Goal: Task Accomplishment & Management: Manage account settings

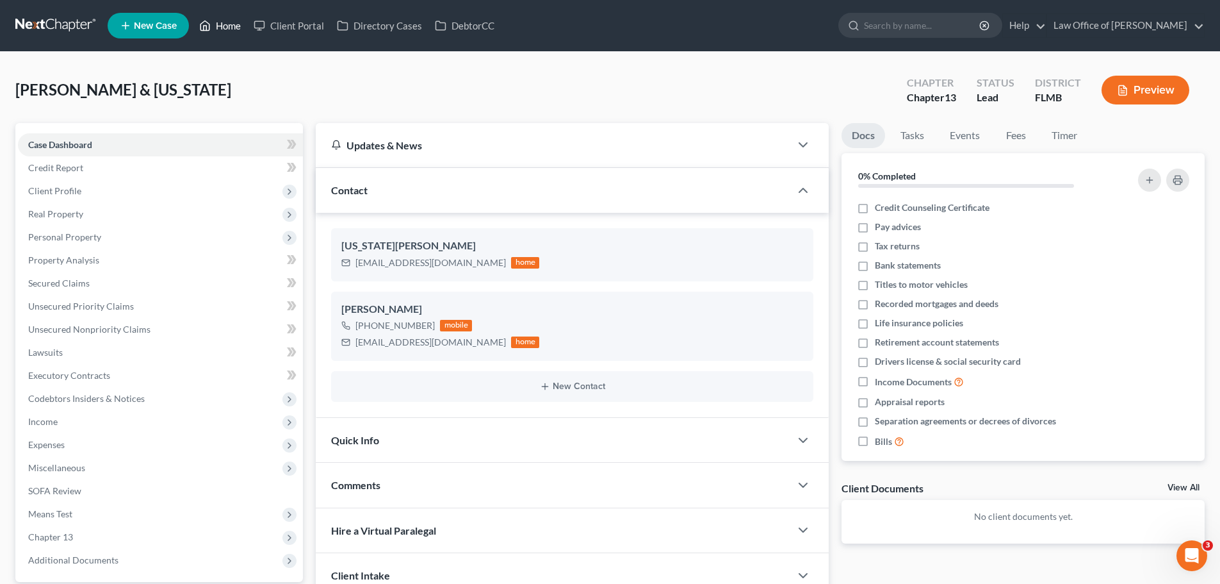
click at [208, 21] on icon at bounding box center [205, 25] width 12 height 15
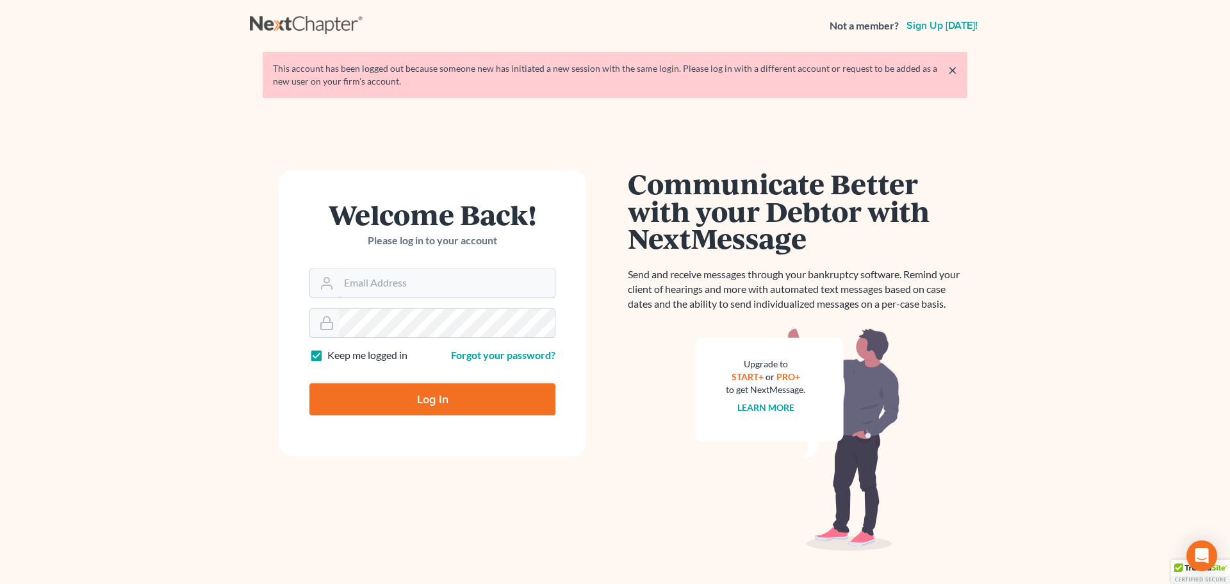
type input "[EMAIL_ADDRESS][DOMAIN_NAME]"
click at [506, 397] on input "Log In" at bounding box center [432, 399] width 246 height 32
type input "Thinking..."
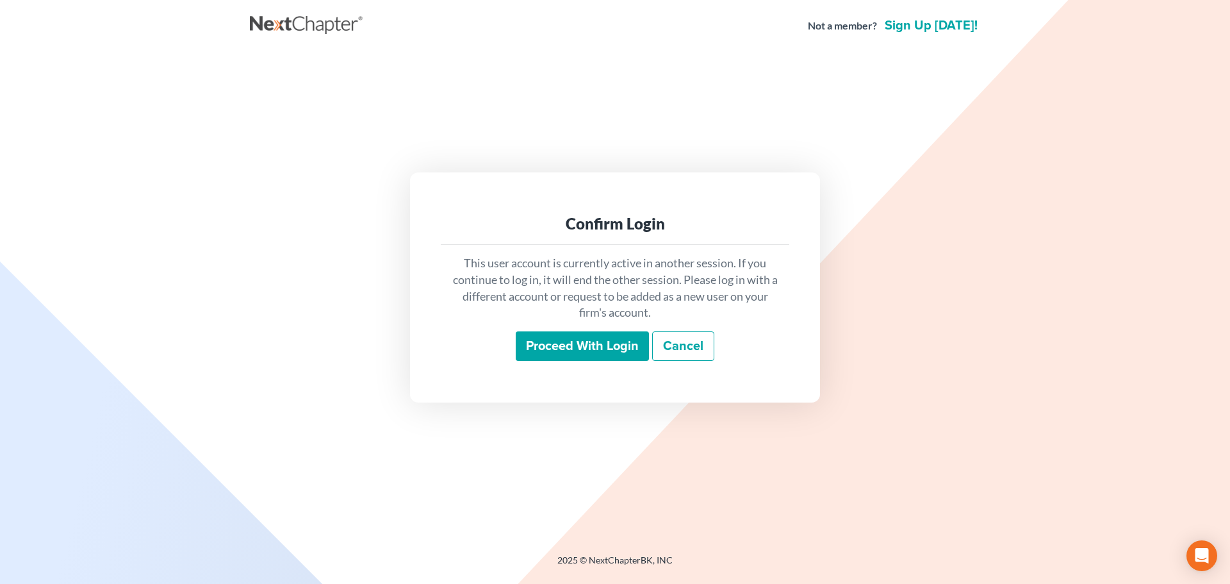
click at [557, 343] on input "Proceed with login" at bounding box center [582, 345] width 133 height 29
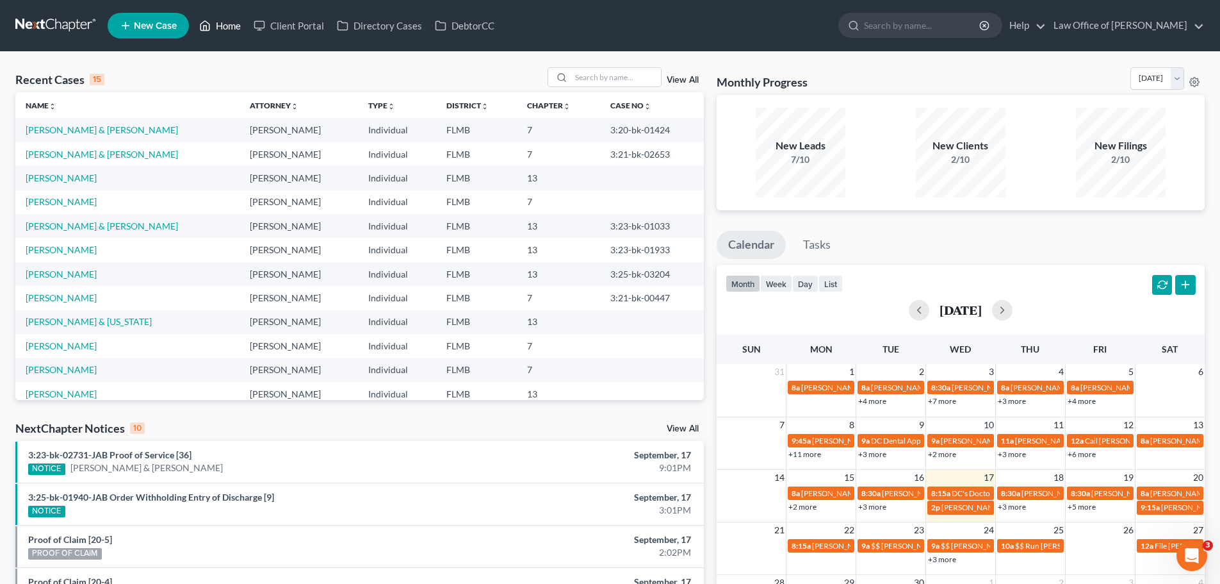
click at [236, 20] on link "Home" at bounding box center [220, 25] width 54 height 23
click at [781, 281] on button "week" at bounding box center [776, 283] width 32 height 17
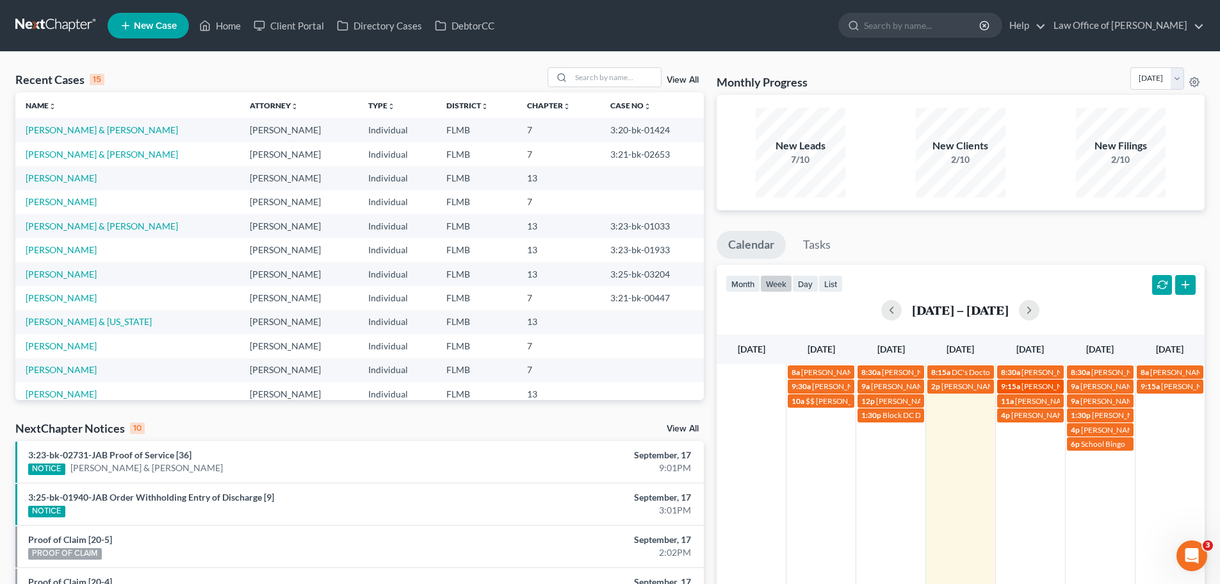
click at [1035, 385] on span "Danecka Banks 904-463-7312" at bounding box center [1086, 386] width 129 height 10
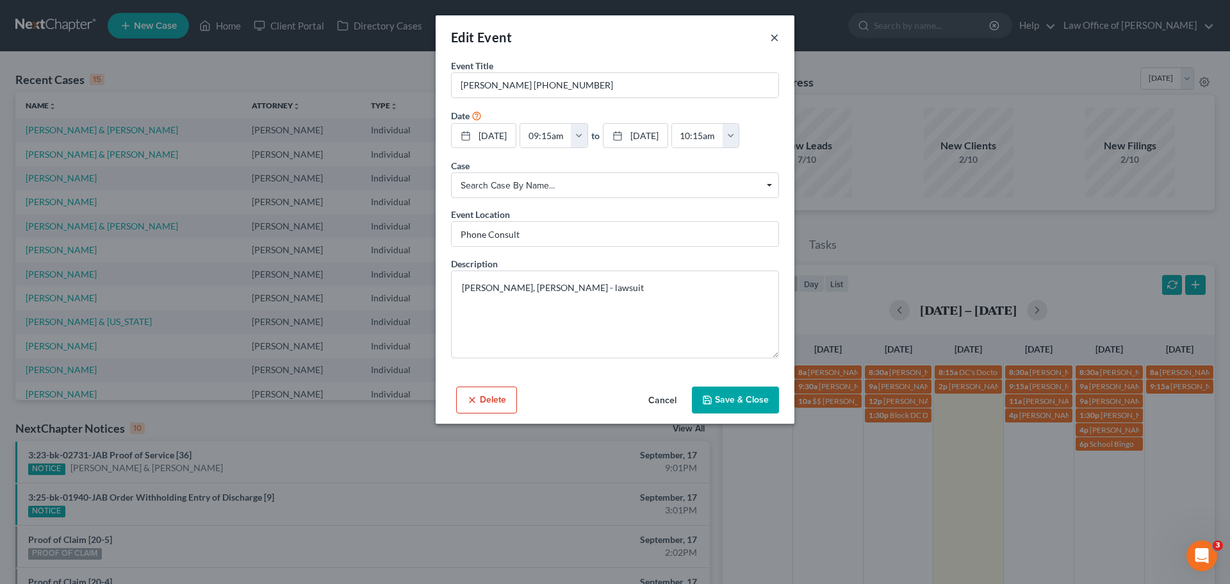
click at [778, 35] on button "×" at bounding box center [774, 36] width 9 height 15
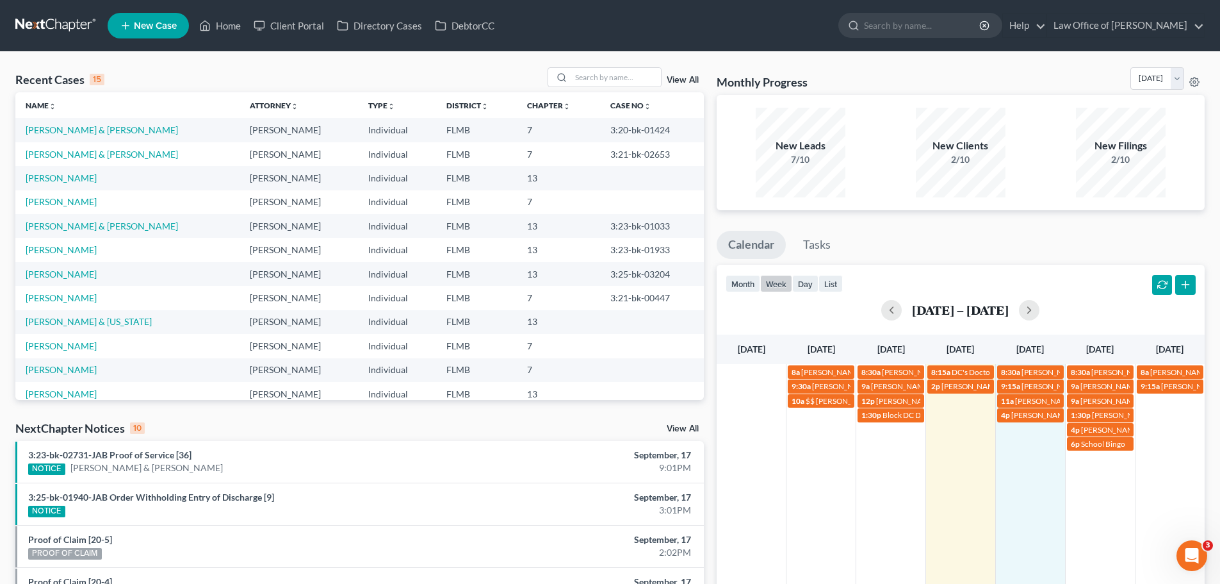
click at [1043, 443] on td "4p James Heck (904) 838-3094" at bounding box center [1030, 428] width 70 height 43
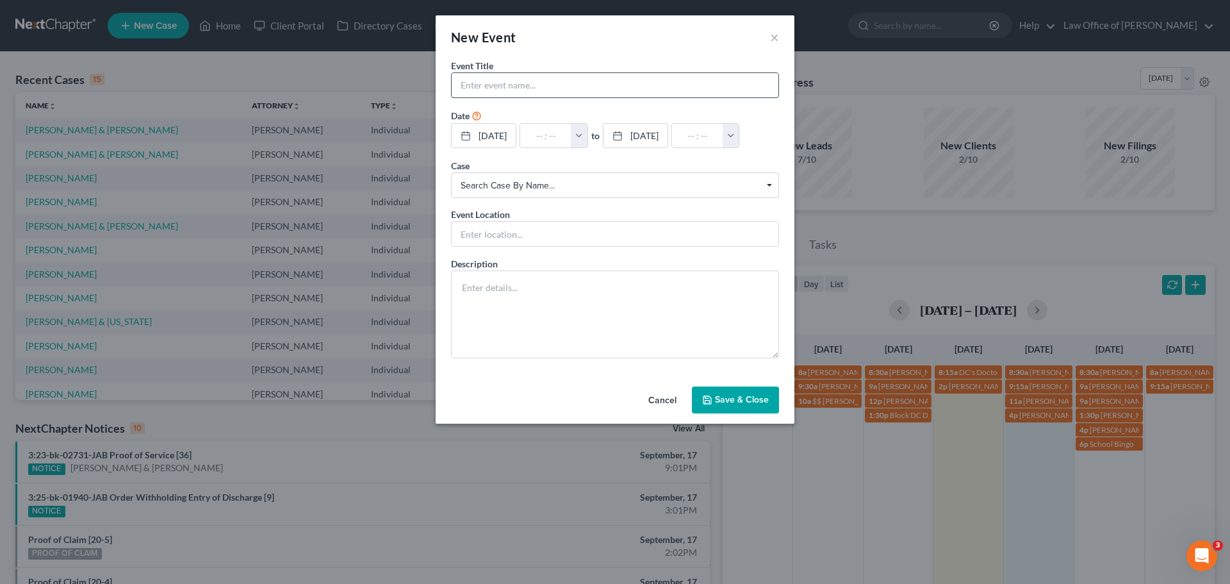
click at [491, 90] on input "text" at bounding box center [615, 85] width 327 height 24
type input "Alicia call with Kristy Black (Paralegal)"
click at [545, 136] on input "text" at bounding box center [545, 136] width 51 height 24
type input "9"
type input "01:00am"
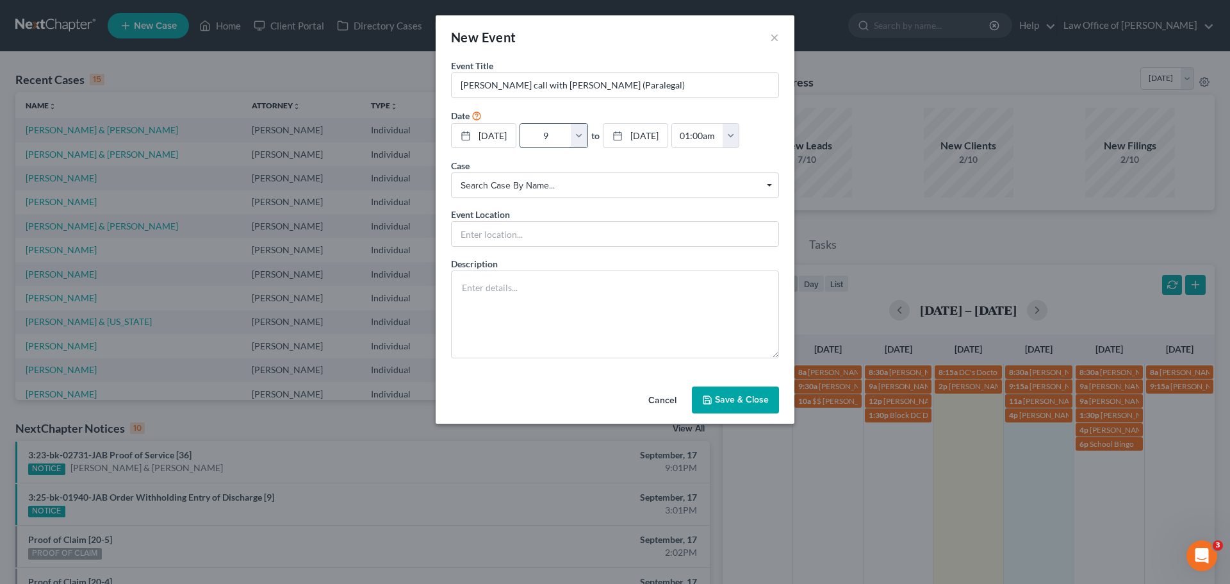
type input "9:"
type input "10:00am"
type input "9:0"
type input "01:00am"
type input "9:00"
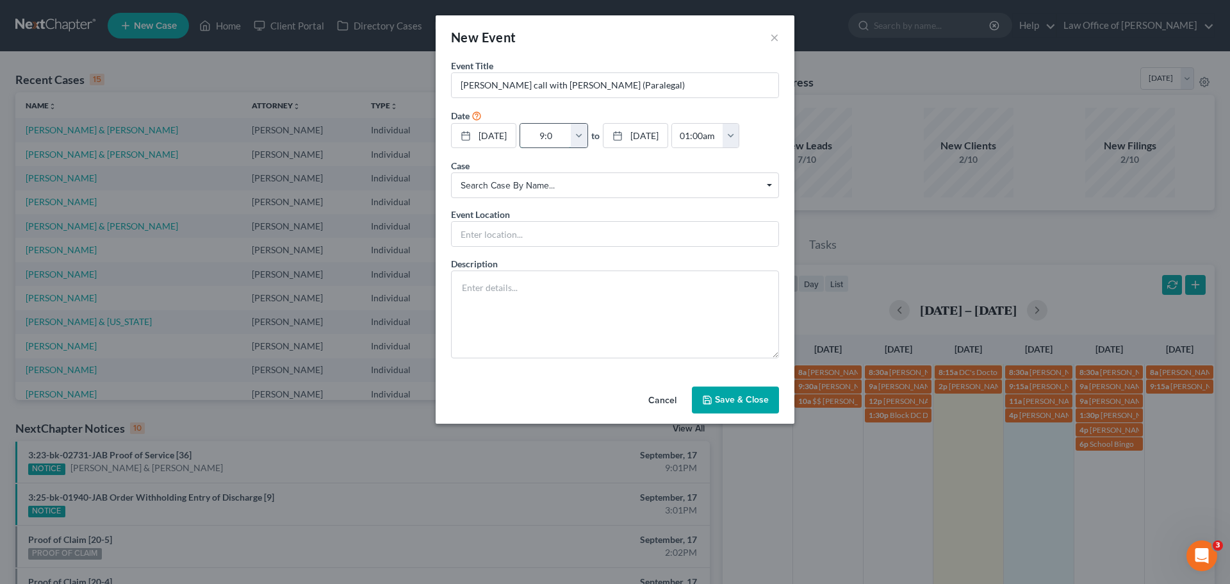
type input "10:00am"
type input "9:00a"
type input "01:00am"
type input "9:00am"
type input "10:00am"
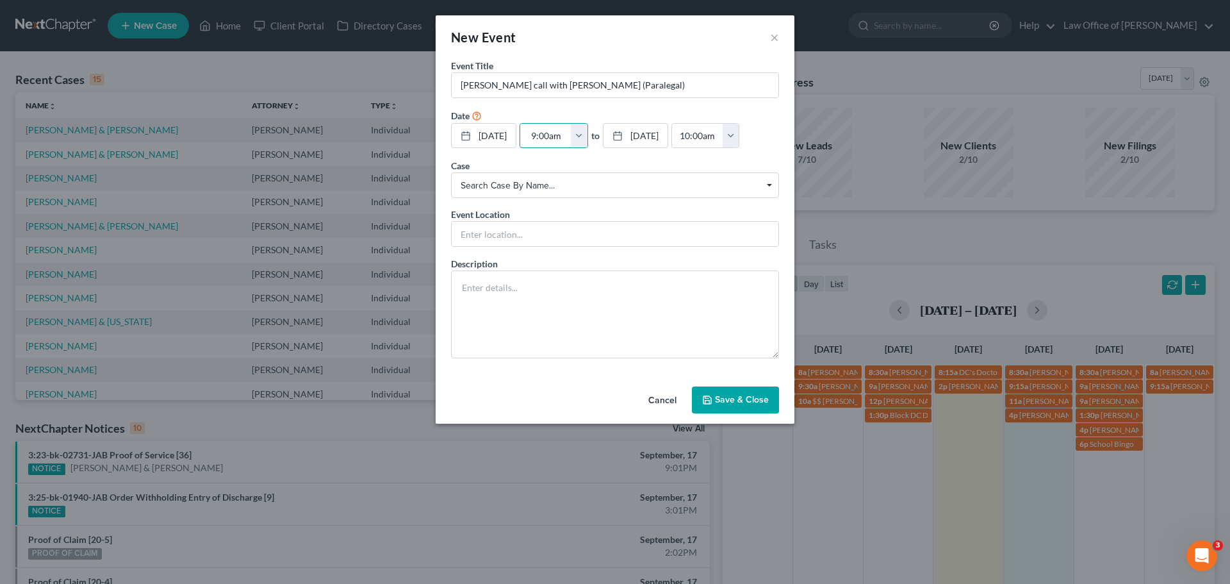
type input "9:00am"
click at [744, 392] on button "Save & Close" at bounding box center [735, 399] width 87 height 27
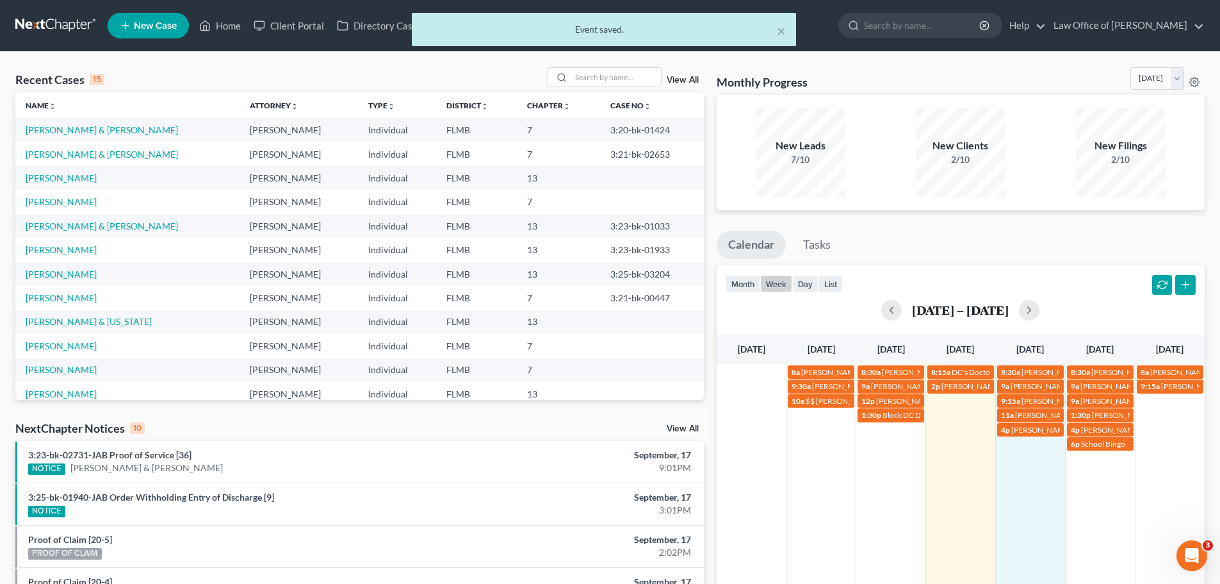
click at [786, 27] on div "× Event saved." at bounding box center [604, 29] width 384 height 33
